Goal: Task Accomplishment & Management: Use online tool/utility

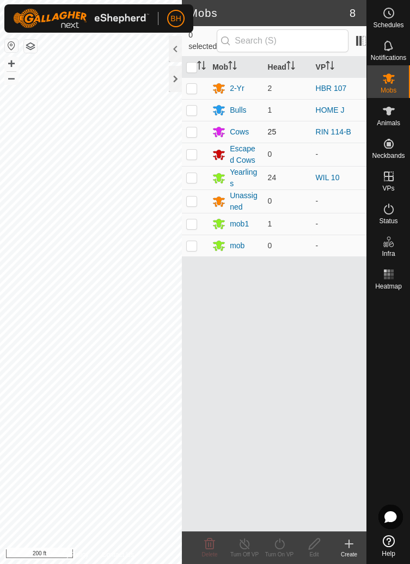
click at [199, 133] on td at bounding box center [195, 132] width 26 height 22
checkbox input "true"
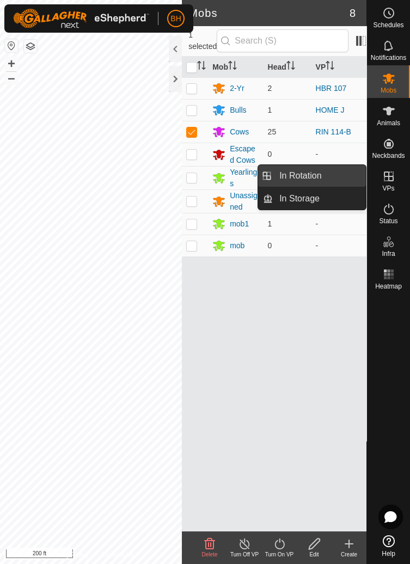
click at [300, 173] on span "In Rotation" at bounding box center [300, 175] width 42 height 13
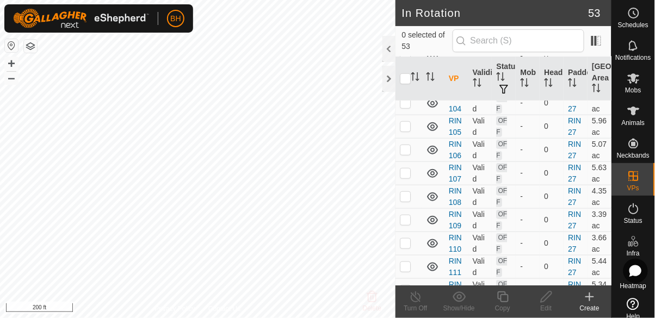
scroll to position [1115, 0]
checkbox input "false"
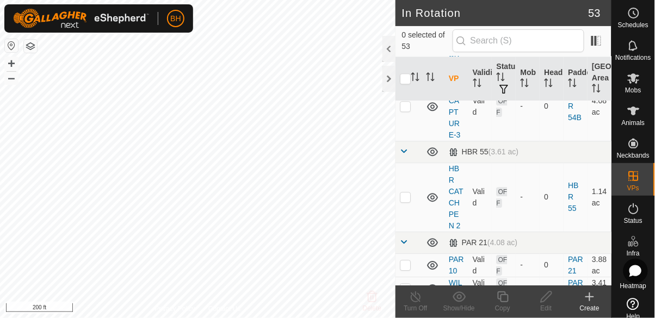
scroll to position [628, 0]
checkbox input "true"
click at [409, 82] on icon at bounding box center [634, 78] width 13 height 13
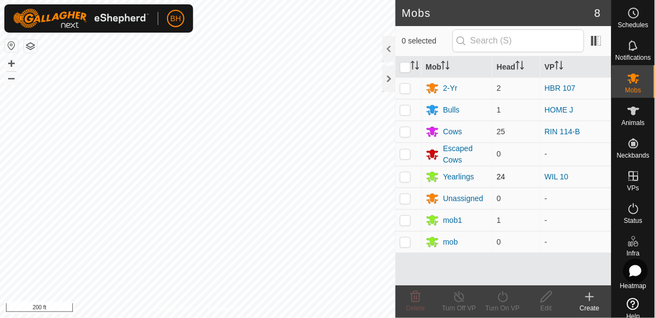
click at [409, 185] on td at bounding box center [409, 177] width 26 height 22
checkbox input "true"
click at [399, 131] on td at bounding box center [409, 132] width 26 height 22
checkbox input "true"
click at [409, 298] on icon at bounding box center [503, 297] width 14 height 13
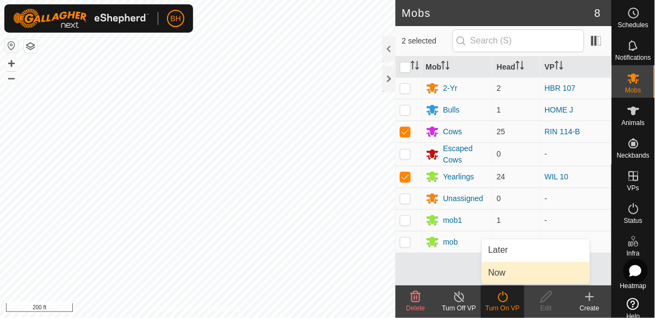
click at [409, 276] on link "Now" at bounding box center [536, 273] width 108 height 22
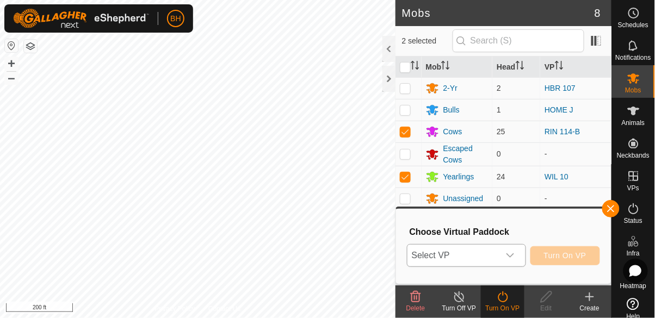
click at [409, 253] on span "Select VP" at bounding box center [454, 256] width 92 height 22
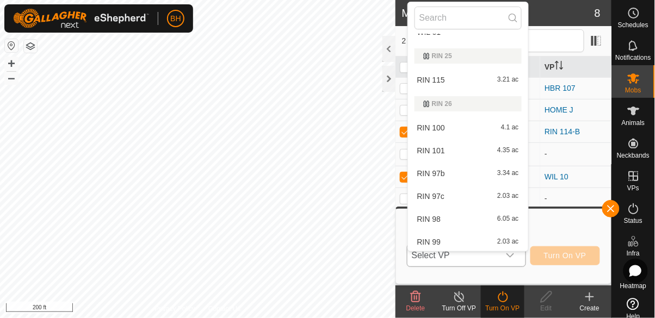
scroll to position [514, 0]
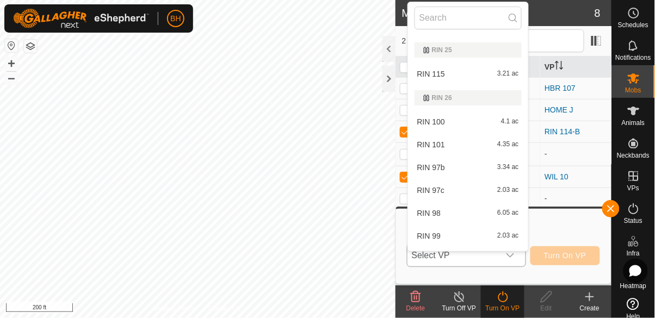
click at [409, 72] on div "RIN 115 3.21 ac" at bounding box center [468, 73] width 107 height 13
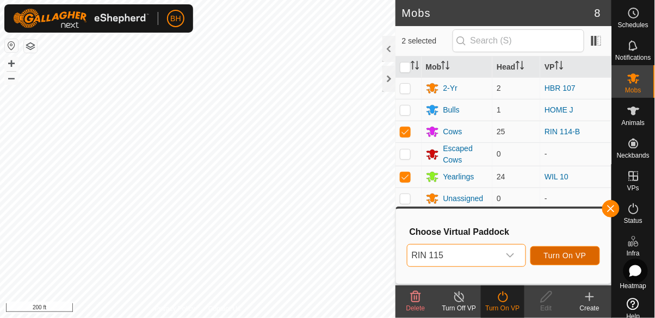
click at [409, 255] on span "Turn On VP" at bounding box center [565, 255] width 42 height 9
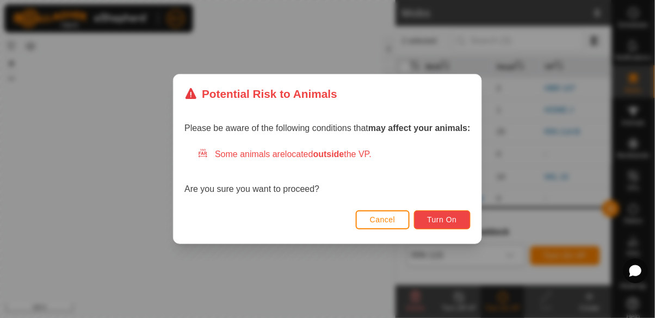
click at [409, 222] on span "Turn On" at bounding box center [442, 220] width 29 height 9
